Goal: Book appointment/travel/reservation

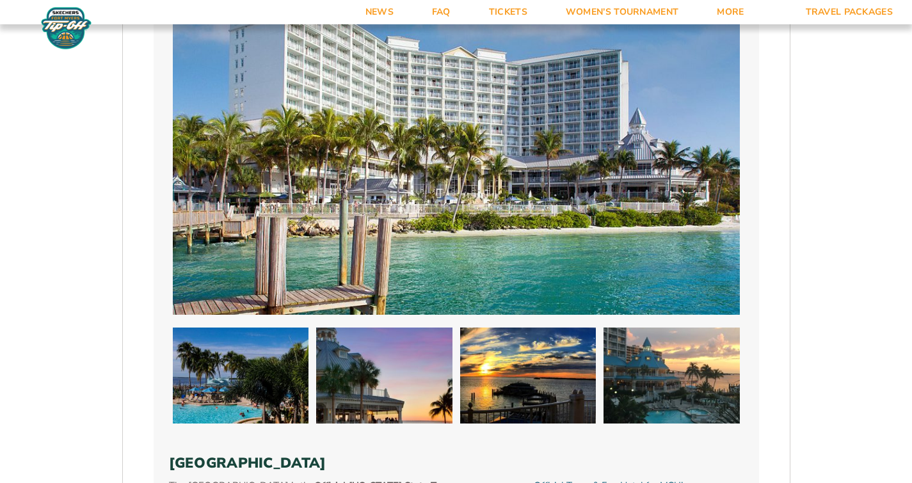
scroll to position [774, 0]
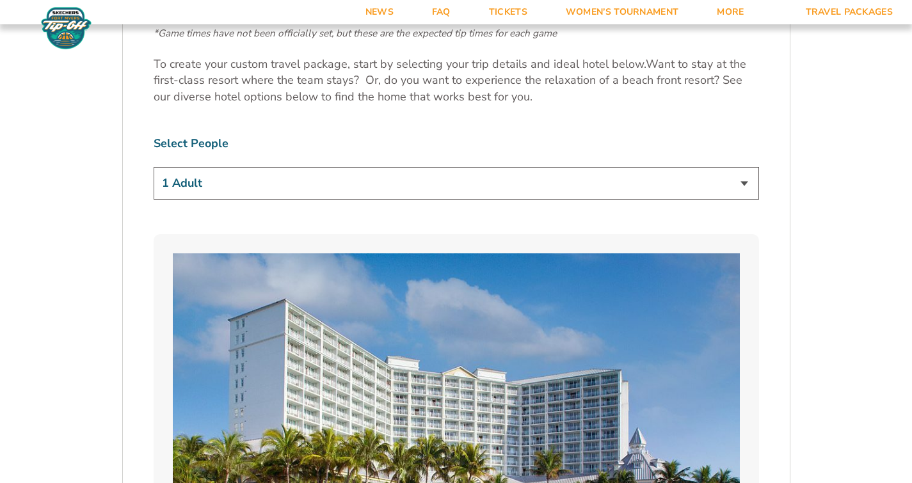
select select "4 Adults"
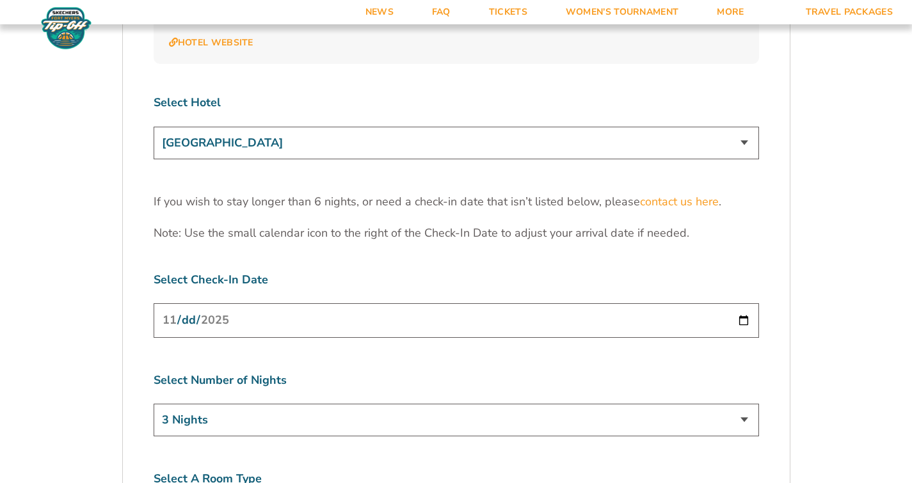
scroll to position [3991, 0]
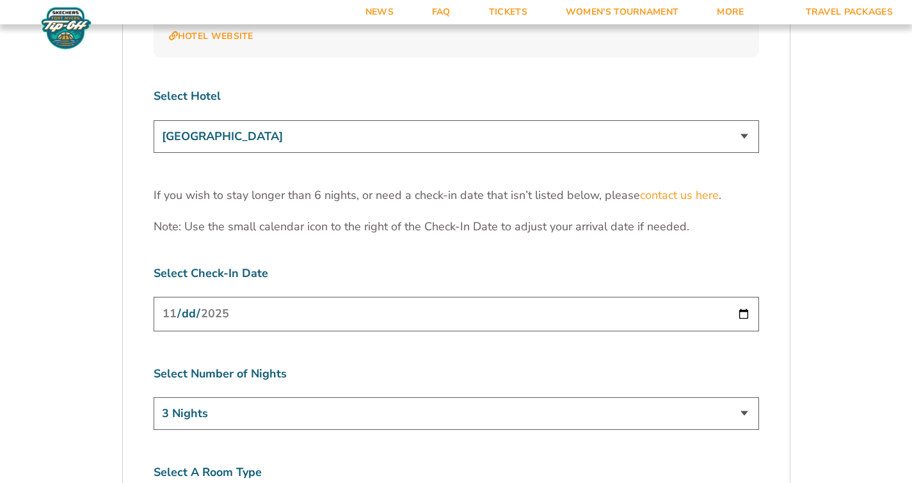
select select "4 Nights"
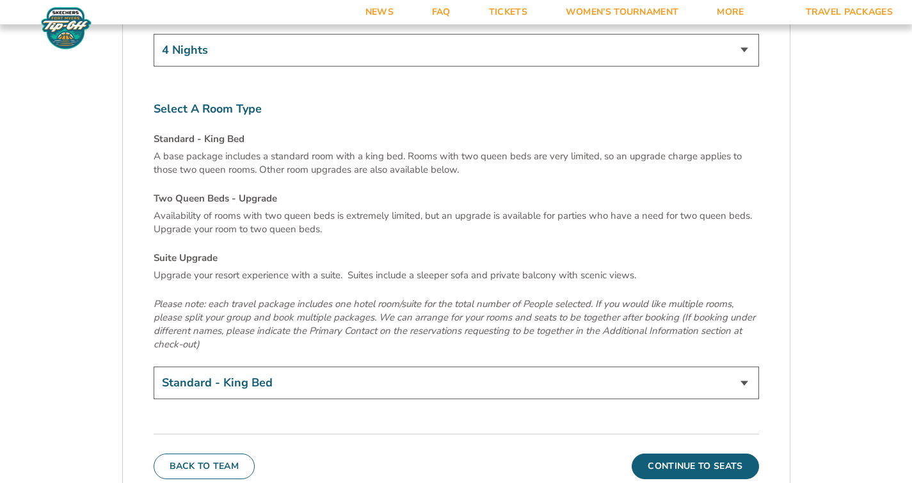
scroll to position [4367, 0]
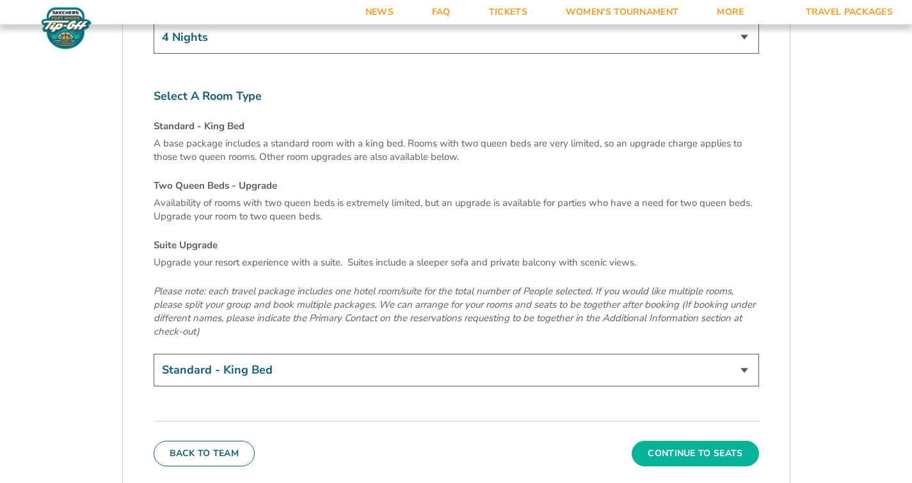
click at [681, 441] on button "Continue To Seats" at bounding box center [695, 454] width 127 height 26
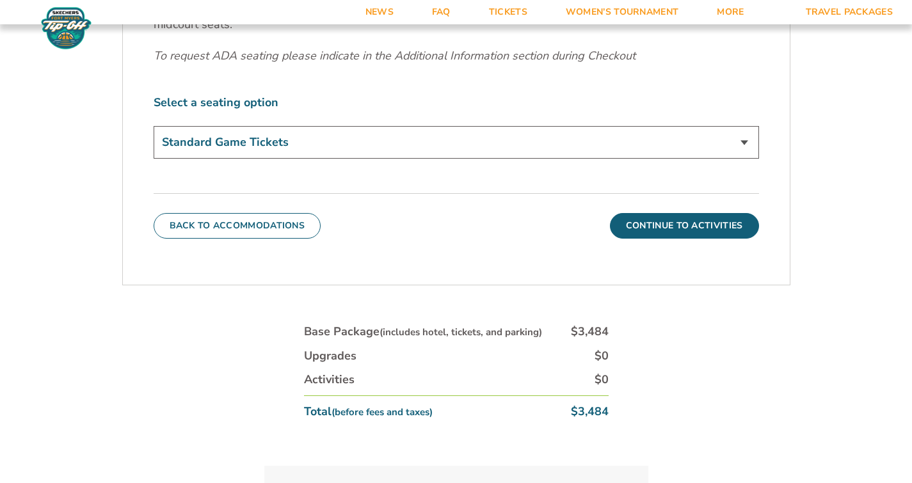
scroll to position [604, 0]
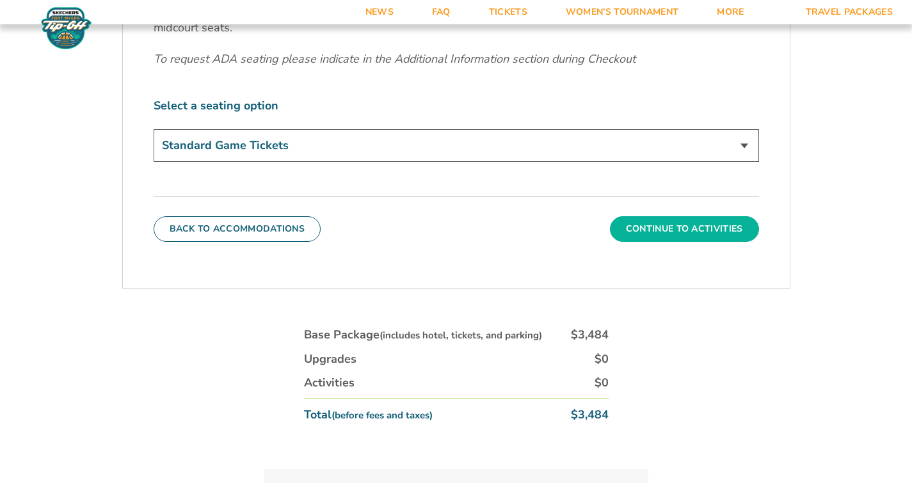
click at [714, 225] on button "Continue To Activities" at bounding box center [684, 229] width 149 height 26
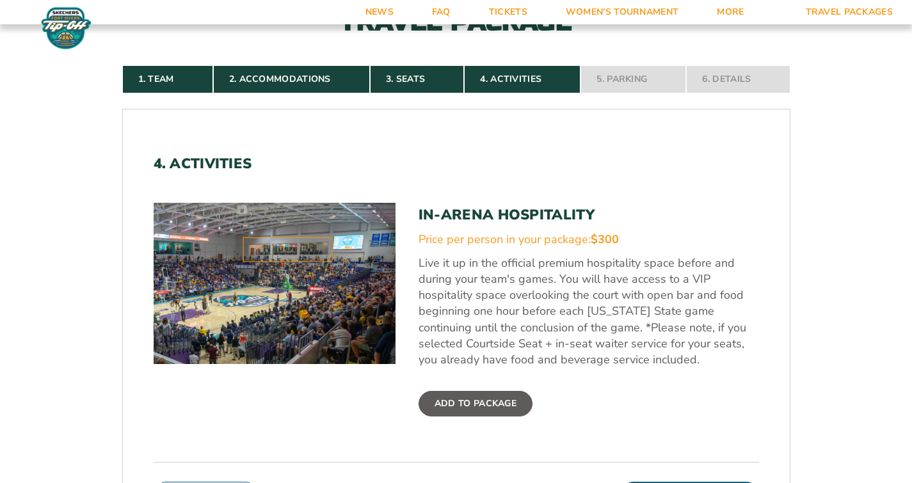
scroll to position [220, 0]
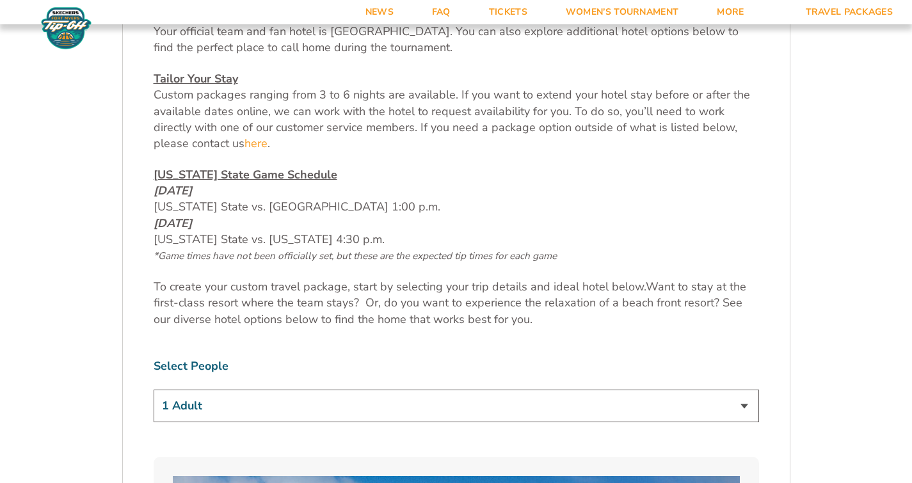
scroll to position [616, 0]
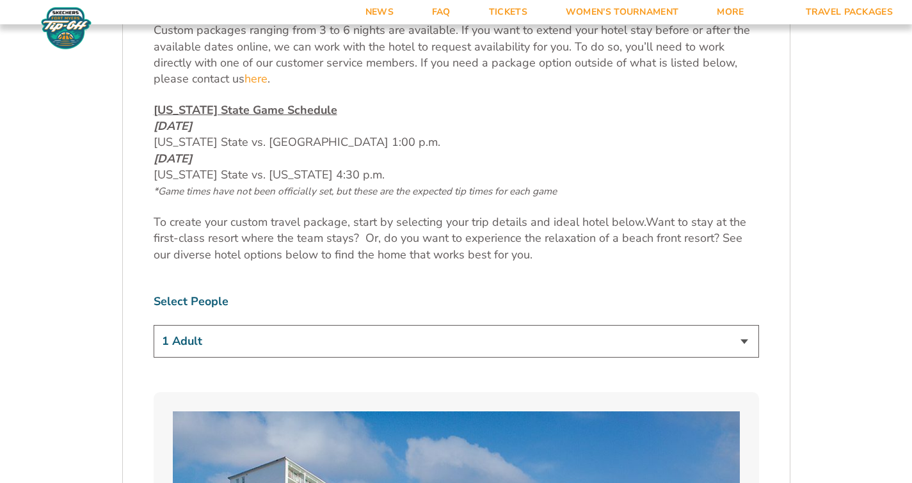
select select "2 Adults"
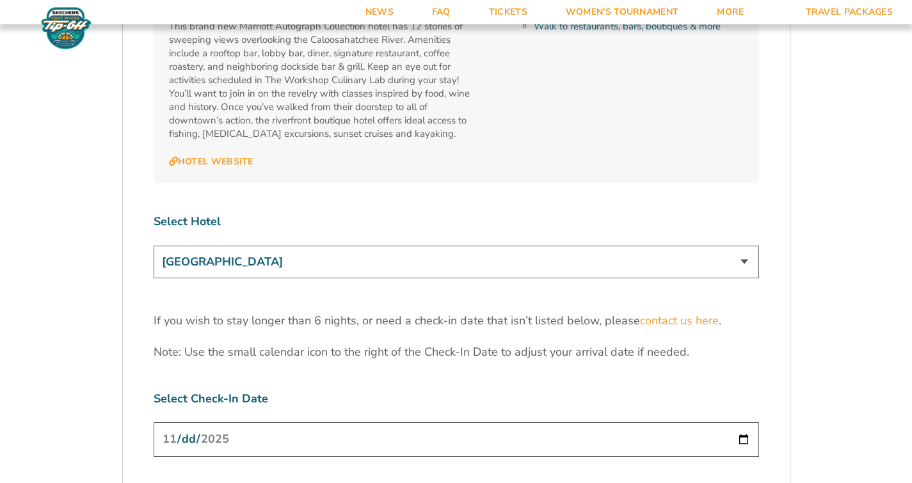
scroll to position [4037, 0]
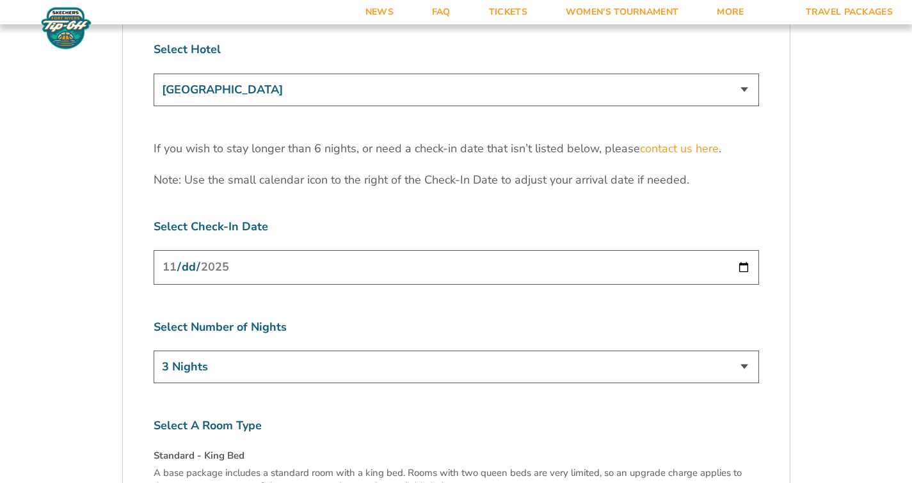
select select "4 Nights"
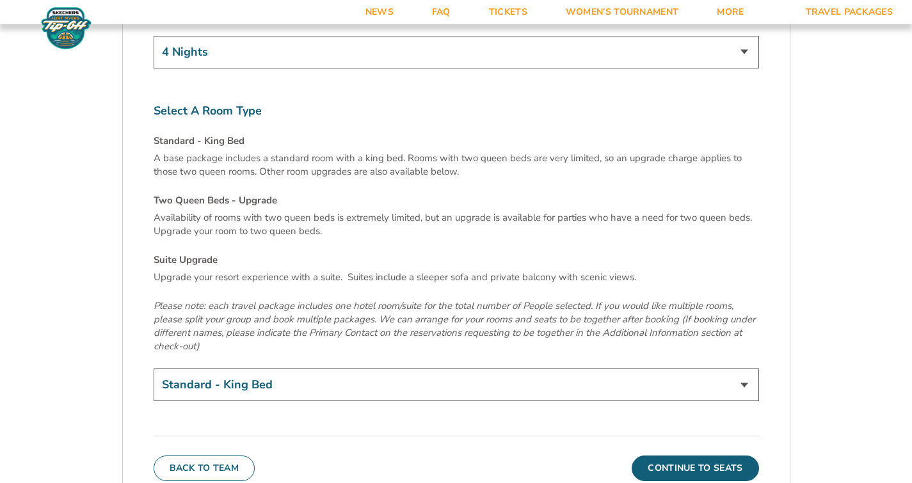
scroll to position [4355, 0]
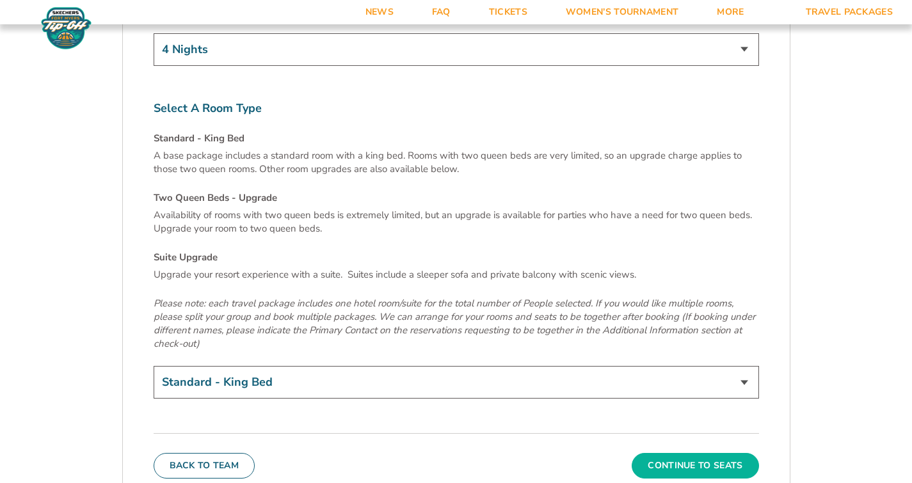
click at [737, 453] on button "Continue To Seats" at bounding box center [695, 466] width 127 height 26
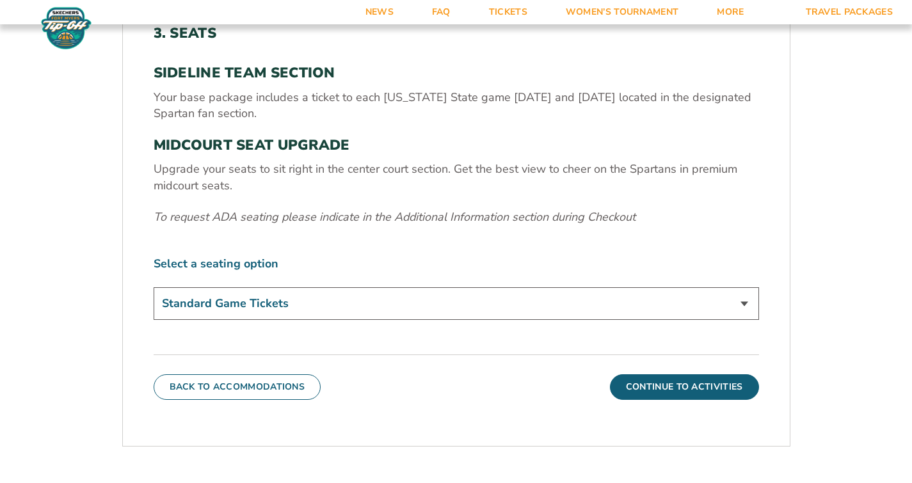
scroll to position [449, 0]
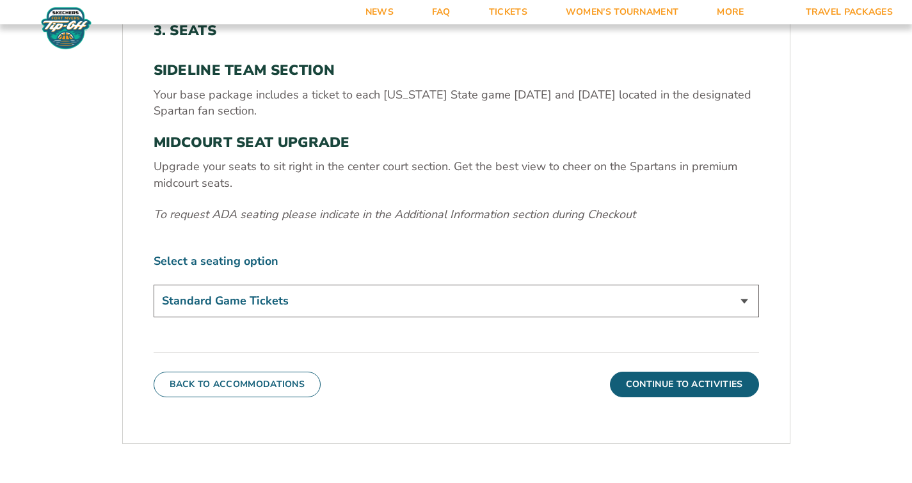
select select "Midcourt Seat Upgrade"
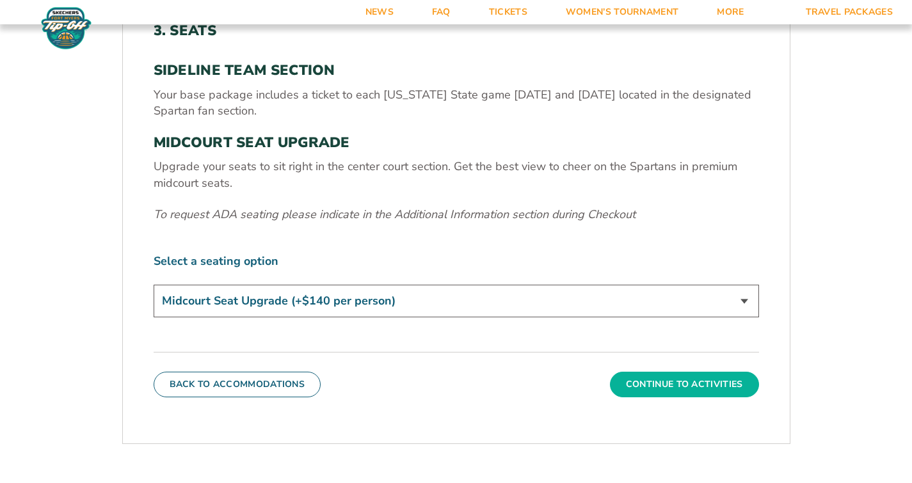
click at [663, 383] on button "Continue To Activities" at bounding box center [684, 385] width 149 height 26
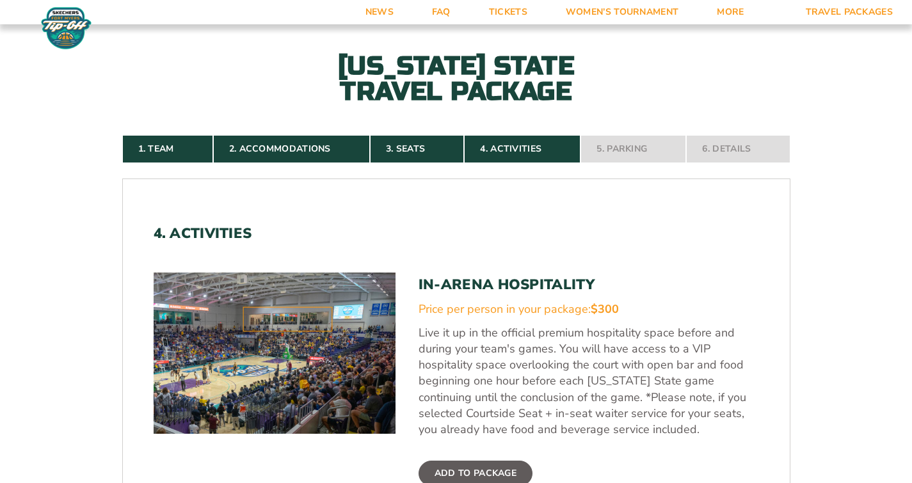
scroll to position [386, 0]
